Goal: Information Seeking & Learning: Understand process/instructions

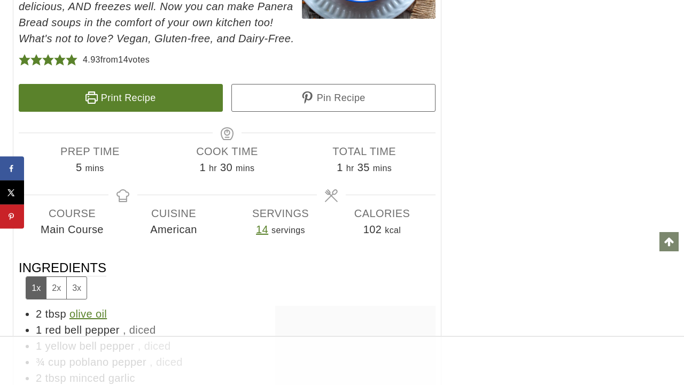
scroll to position [5140, 0]
